Goal: Information Seeking & Learning: Learn about a topic

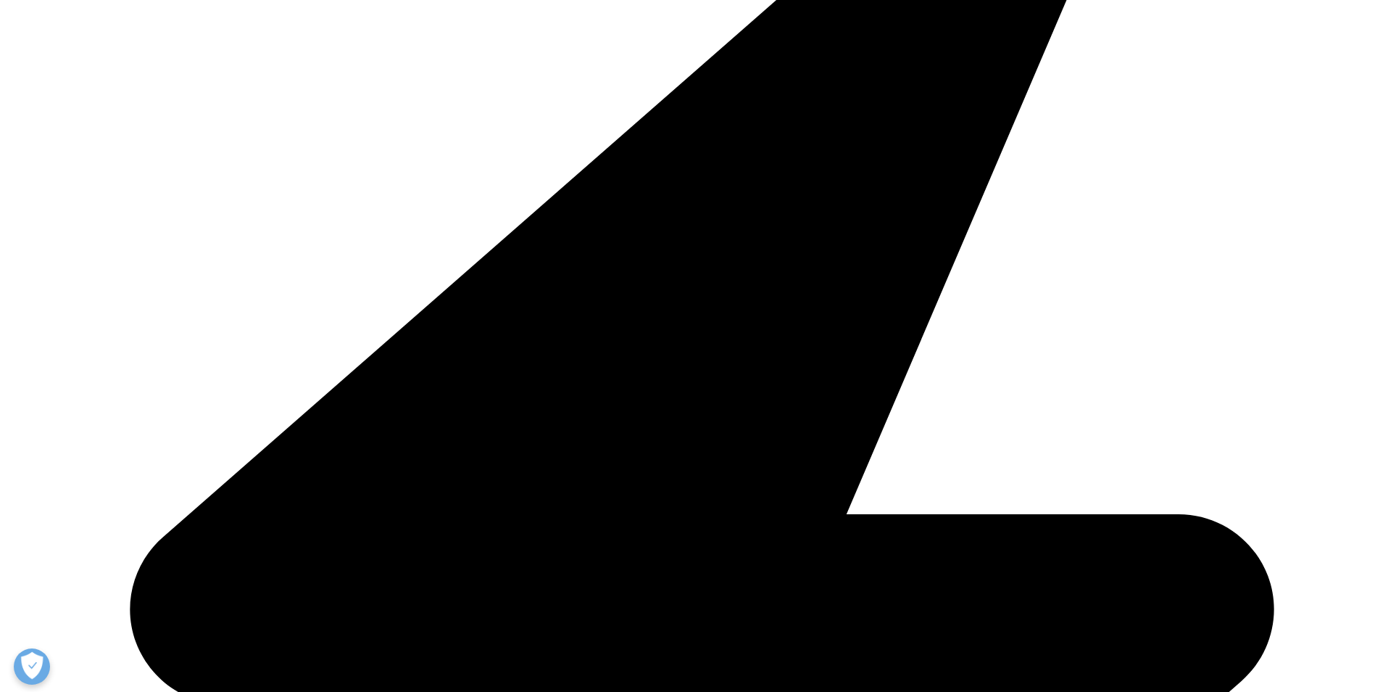
scroll to position [580, 0]
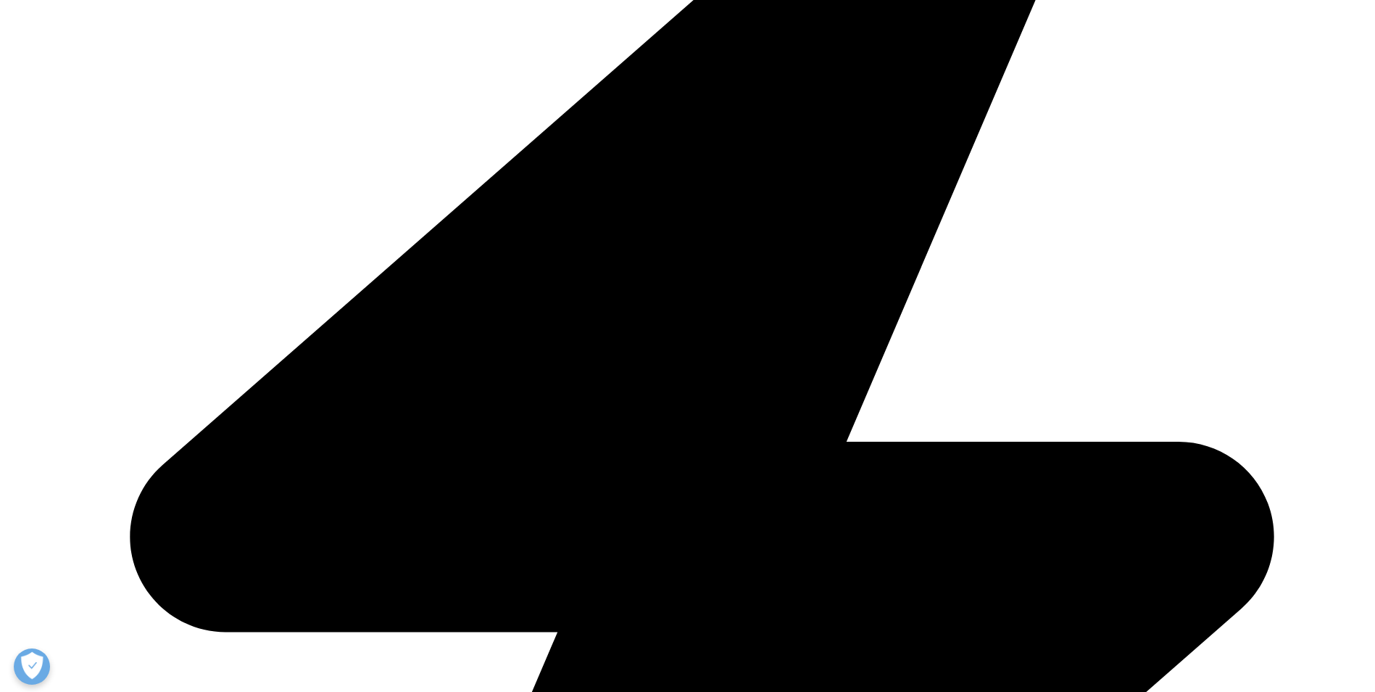
drag, startPoint x: 260, startPoint y: 278, endPoint x: 536, endPoint y: 425, distance: 312.0
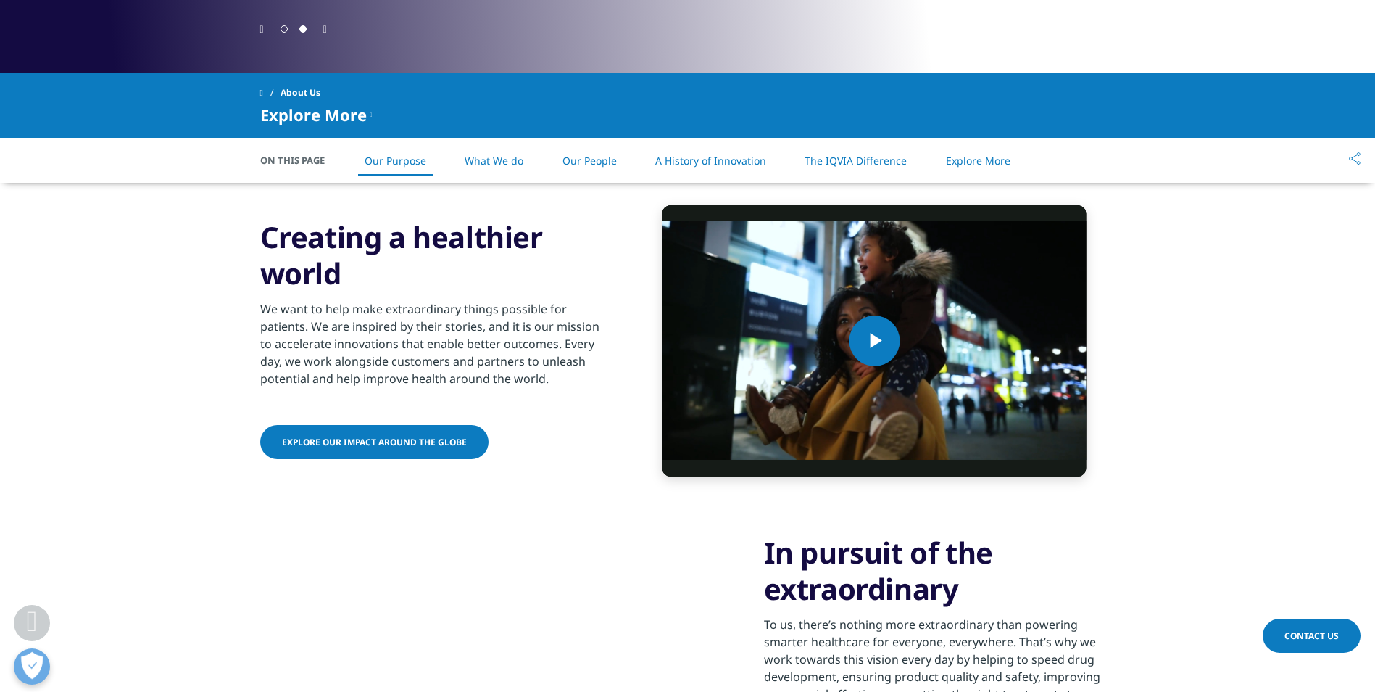
copy div "Creating a healthier world We want to help make extraordinary things possible f…"
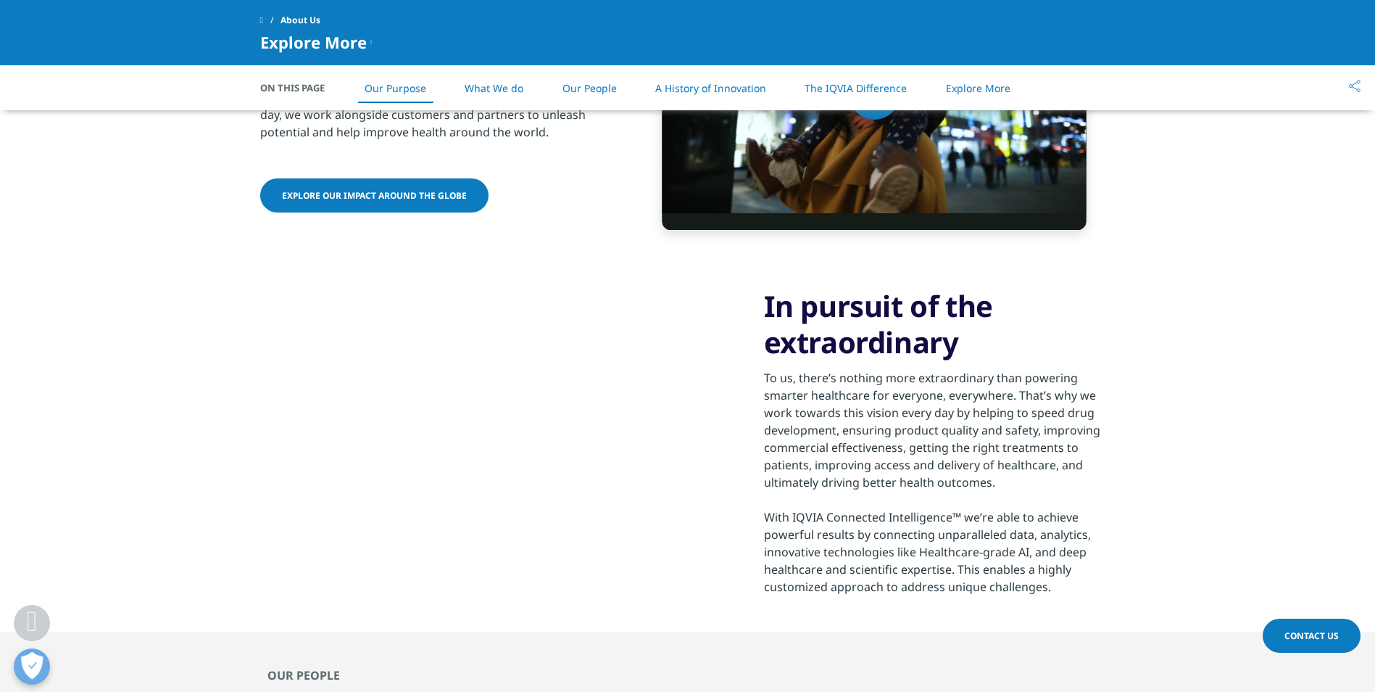
scroll to position [942, 0]
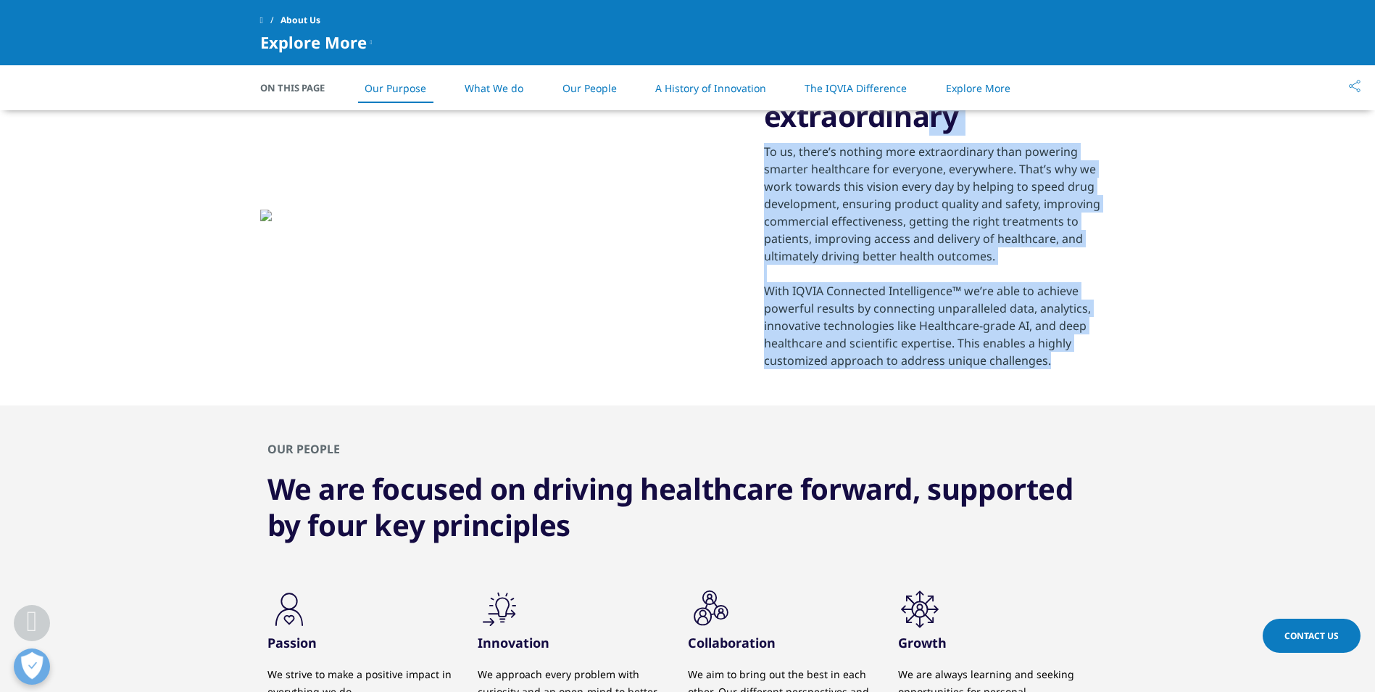
drag, startPoint x: 768, startPoint y: 186, endPoint x: 1058, endPoint y: 473, distance: 408.0
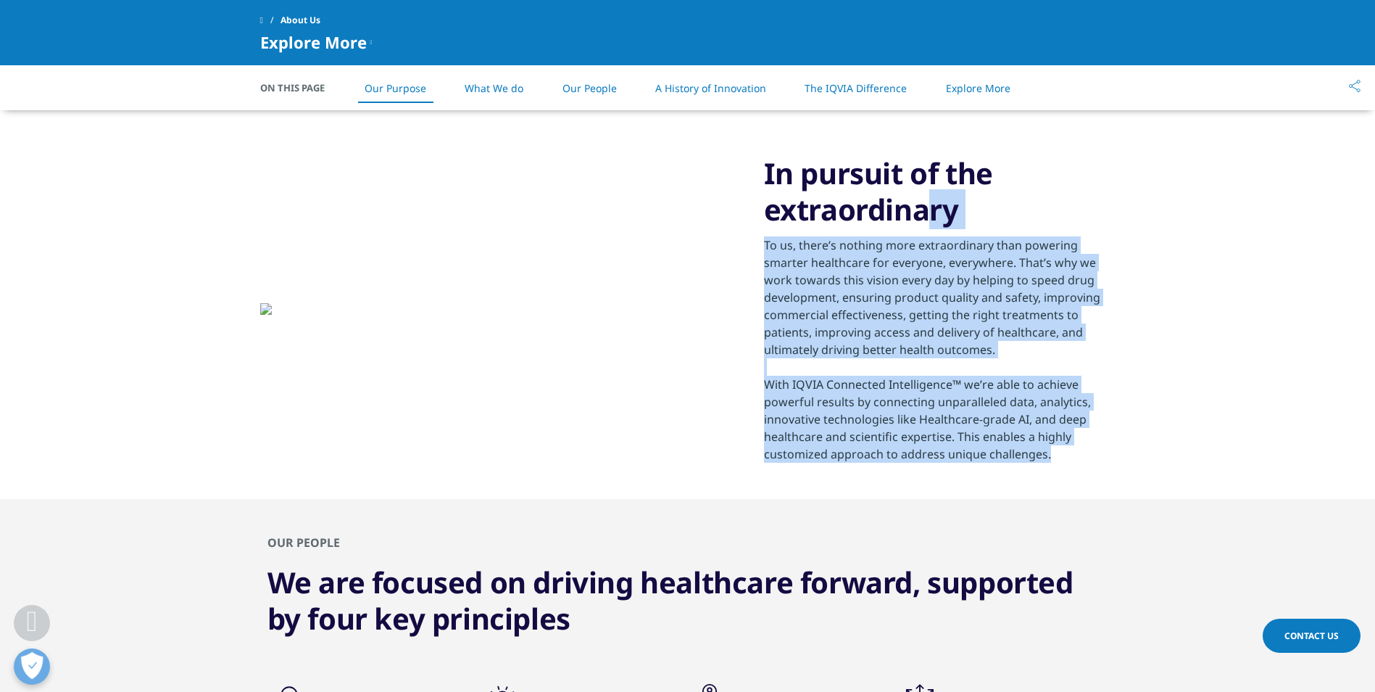
click at [1058, 462] on div "In pursuit of the extraordinary To us, there’s nothing more extraordinary than …" at bounding box center [940, 308] width 352 height 307
copy div "In pursuit of the extraordinary To us, there’s nothing more extraordinary than …"
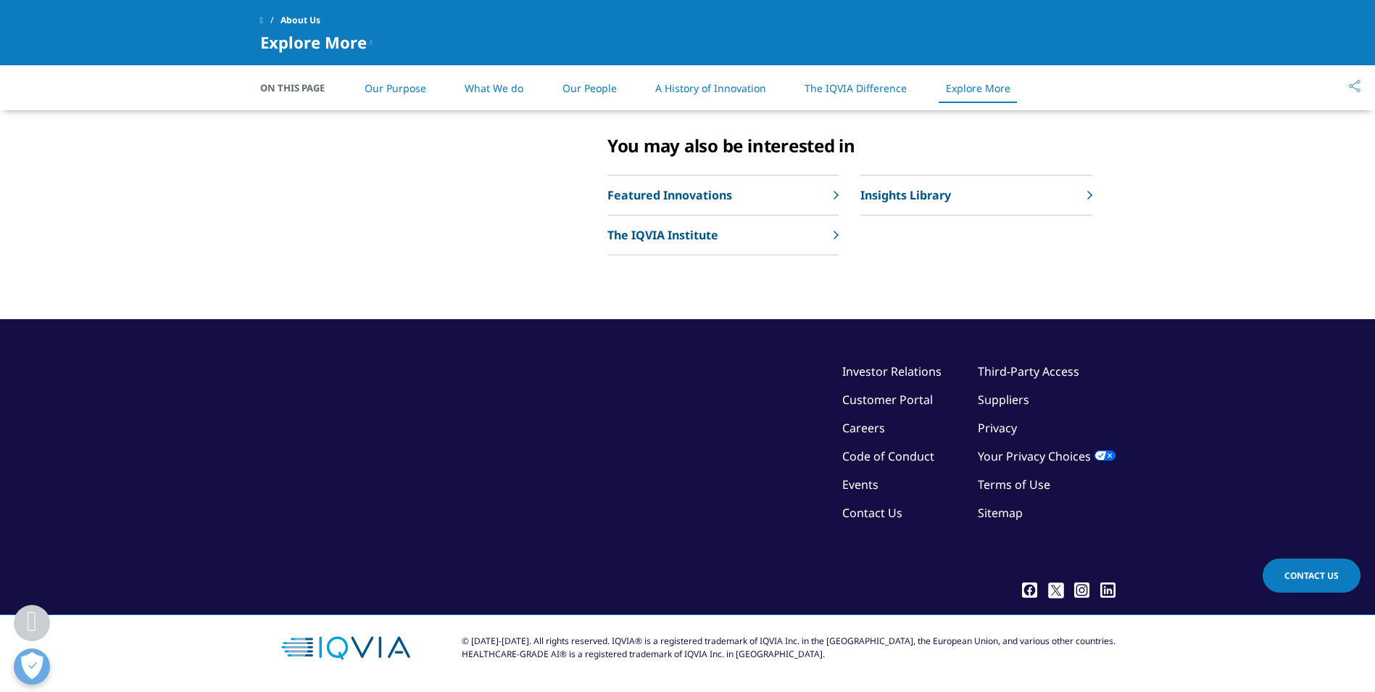
scroll to position [3335, 0]
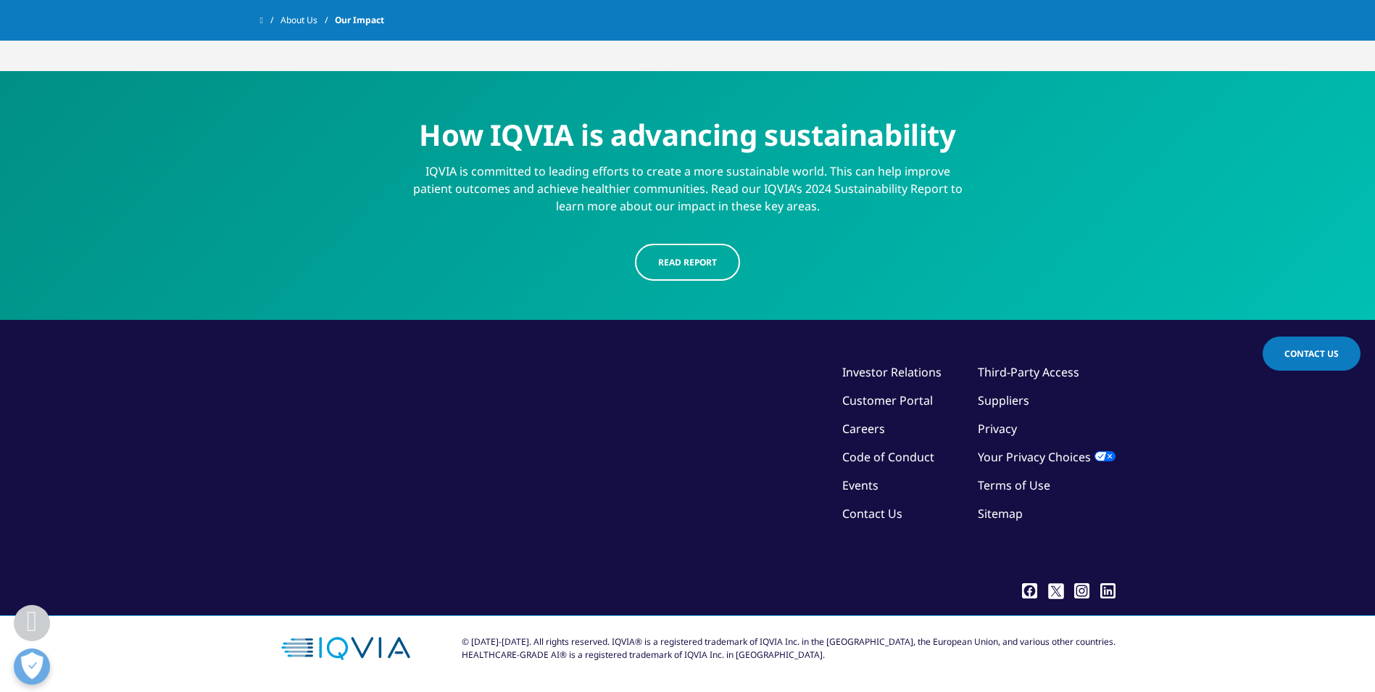
scroll to position [3244, 0]
click at [679, 260] on span "Read report" at bounding box center [687, 262] width 59 height 12
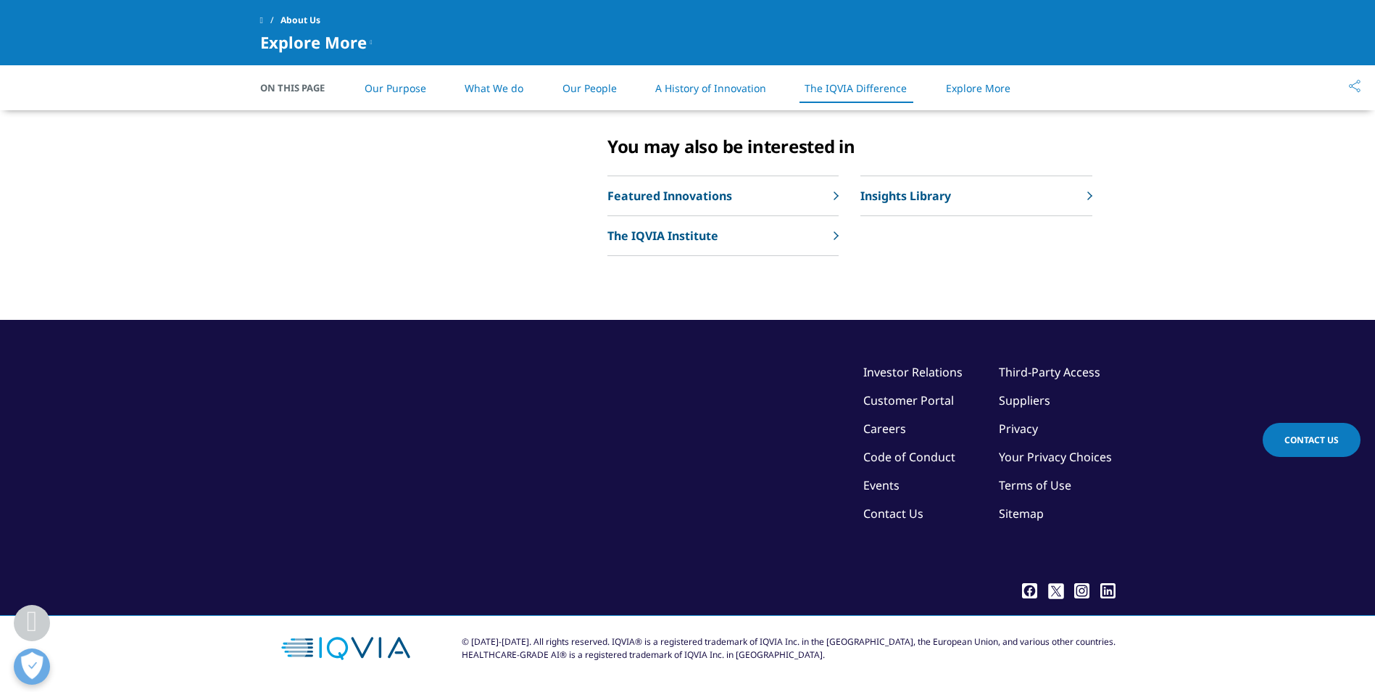
scroll to position [3601, 0]
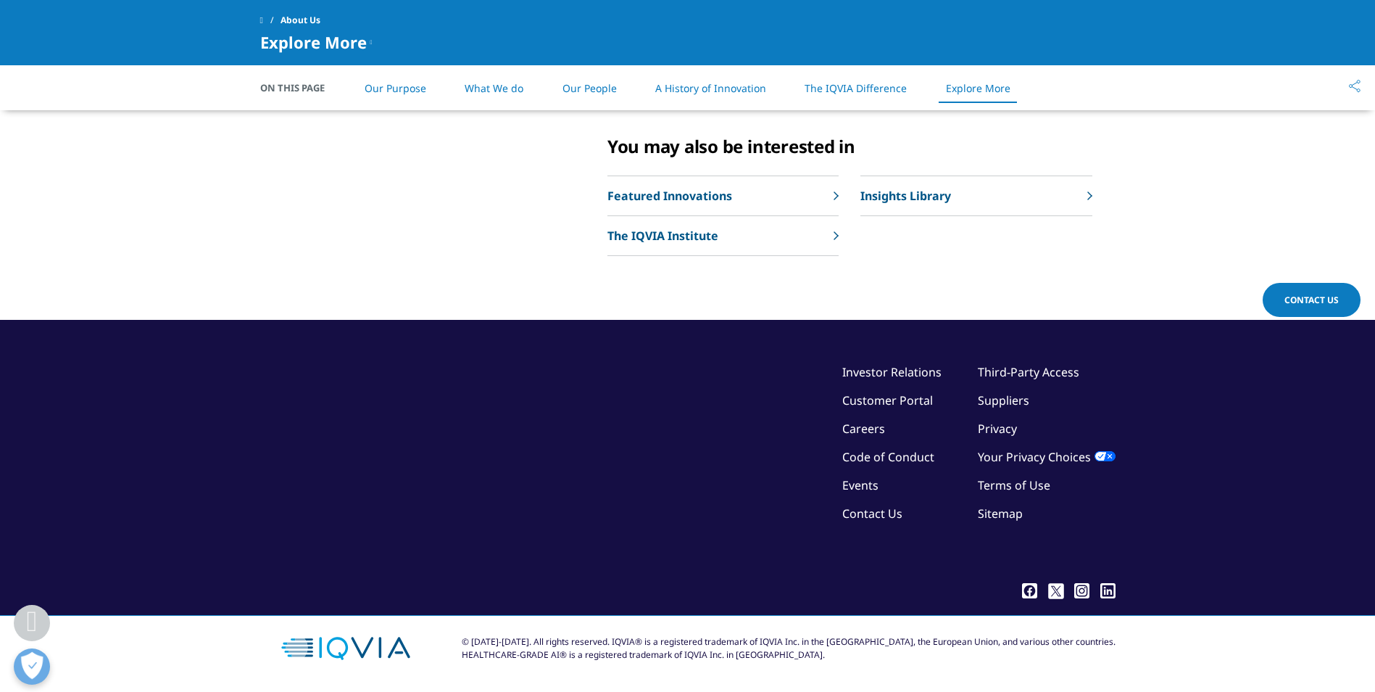
click at [1055, 373] on link "Third-Party Access" at bounding box center [1028, 372] width 101 height 16
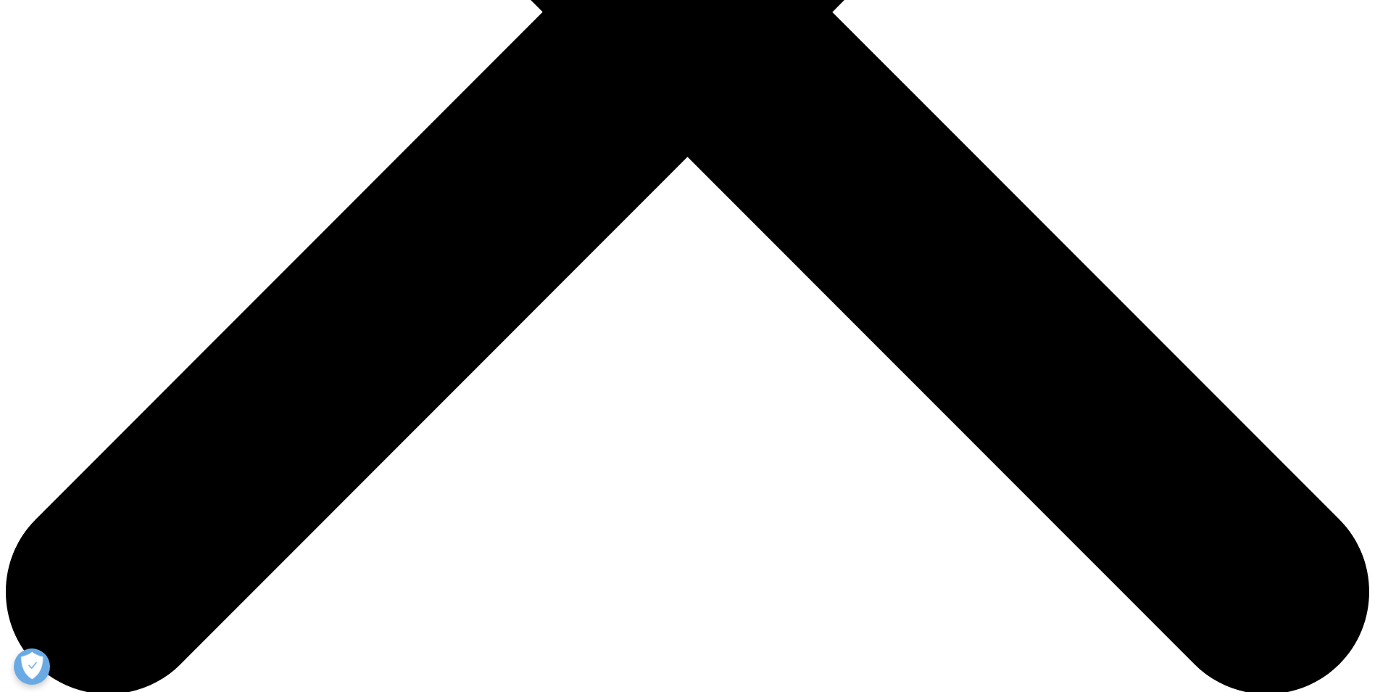
scroll to position [884, 0]
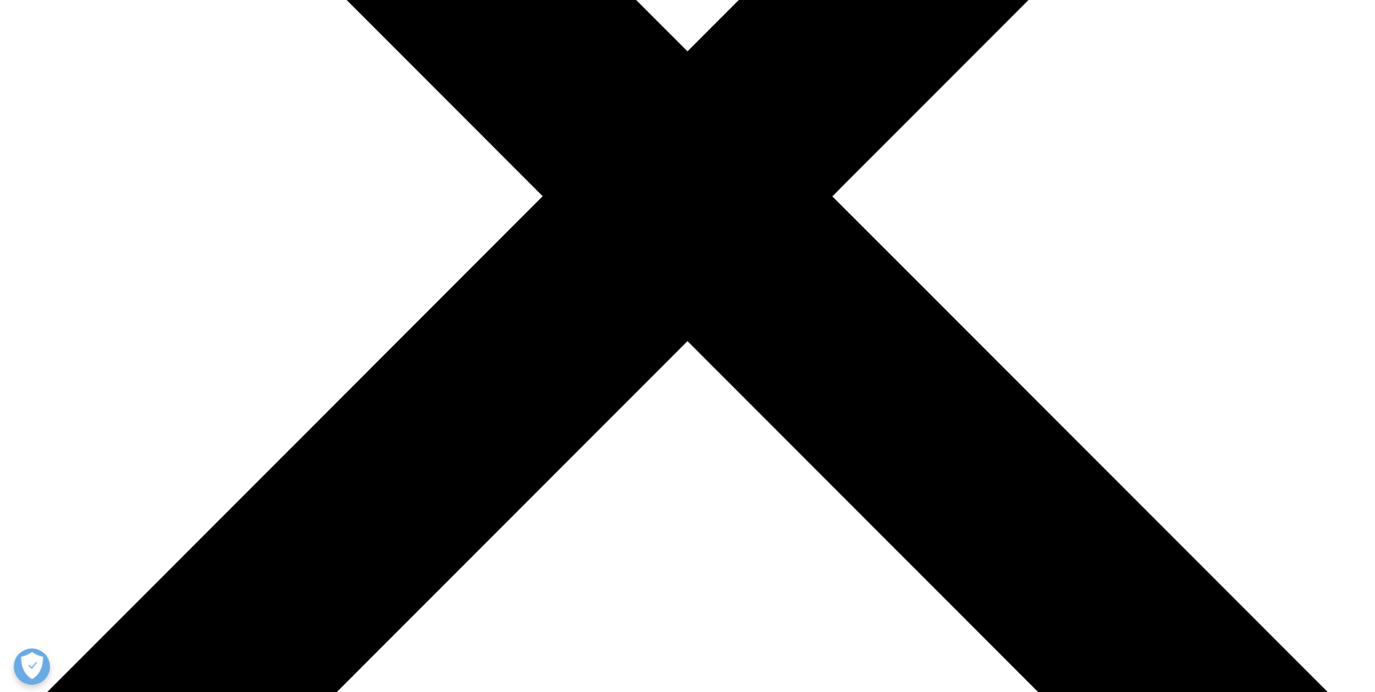
scroll to position [507, 0]
drag, startPoint x: 405, startPoint y: 220, endPoint x: 937, endPoint y: 638, distance: 676.3
copy div "LOREMIPS DOLORSIT AMET, C.A. eli SEDDOEIUSM, Tempo. — Incidi 03, 9028 — UTLAB (…"
